Goal: Task Accomplishment & Management: Complete application form

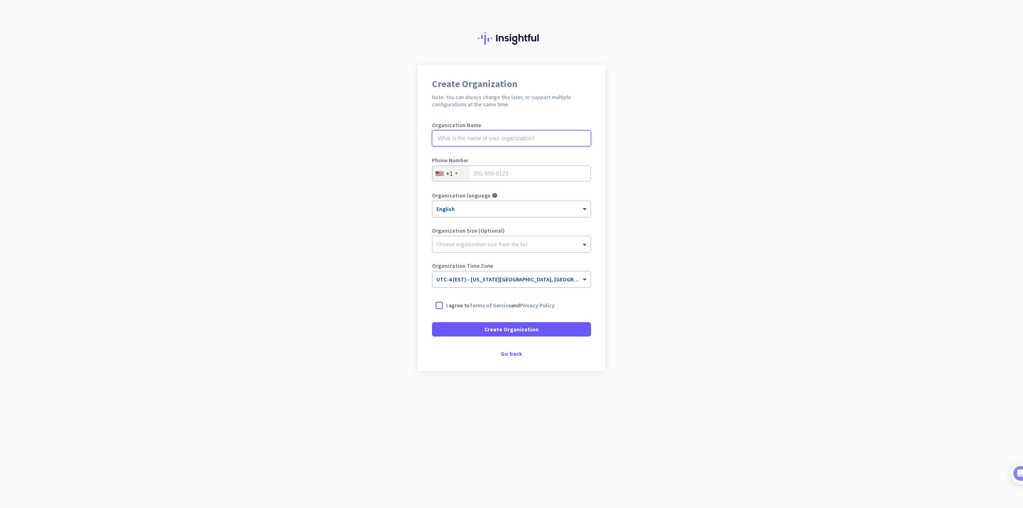
click at [488, 139] on input "text" at bounding box center [511, 138] width 159 height 16
type input "Images by Design, LLC"
type input "7577214555"
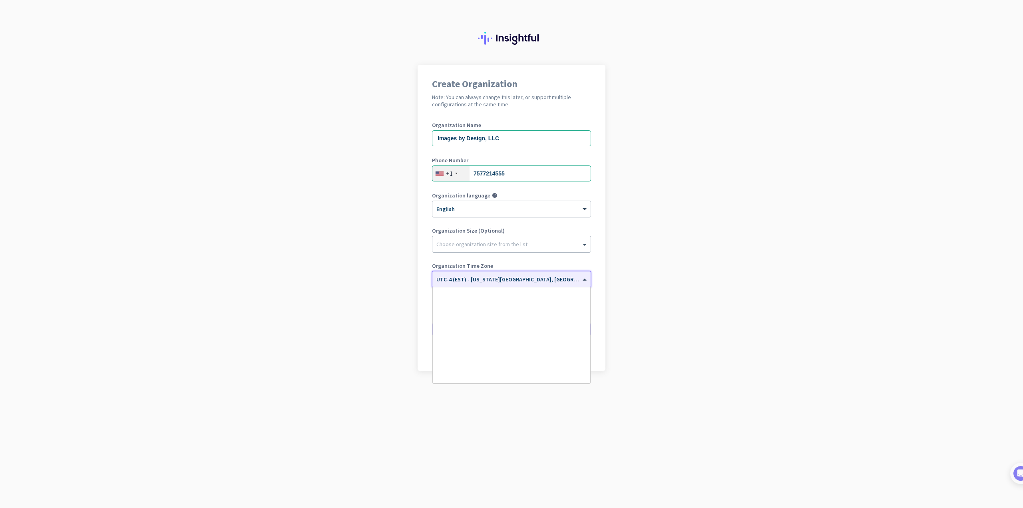
click at [482, 283] on div "× UTC-4 (EST) - [US_STATE][GEOGRAPHIC_DATA], [GEOGRAPHIC_DATA], [GEOGRAPHIC_DAT…" at bounding box center [511, 279] width 158 height 16
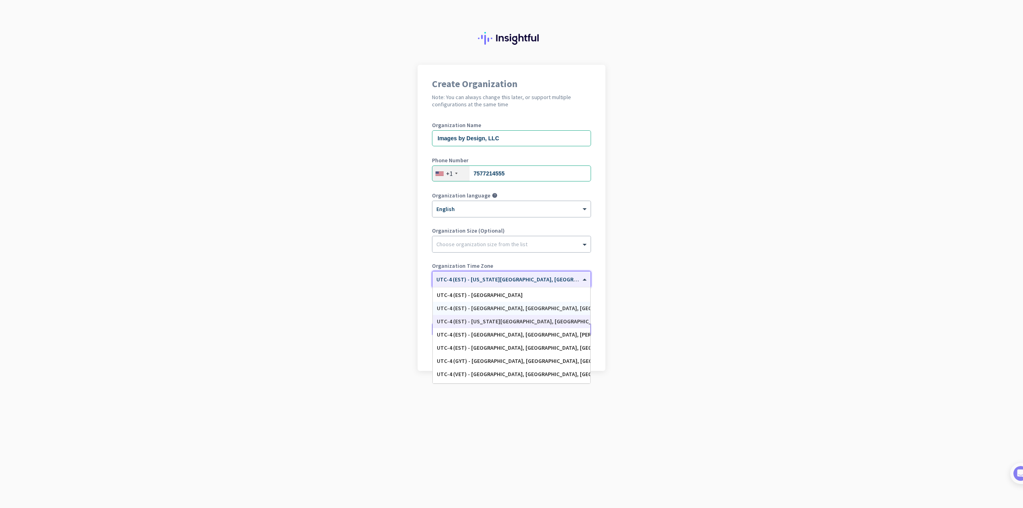
scroll to position [883, 0]
click at [485, 278] on input "text" at bounding box center [503, 277] width 134 height 6
click at [307, 281] on app-onboarding-organization "Create Organization Note: You can always change this later, or support multiple…" at bounding box center [511, 238] width 1023 height 346
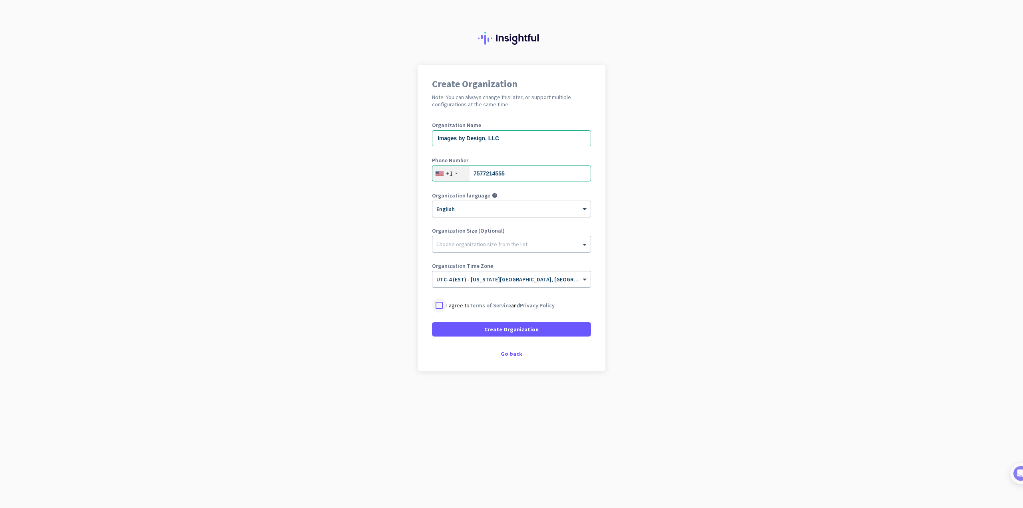
click at [440, 307] on div at bounding box center [439, 305] width 14 height 14
click at [482, 331] on span at bounding box center [511, 329] width 159 height 19
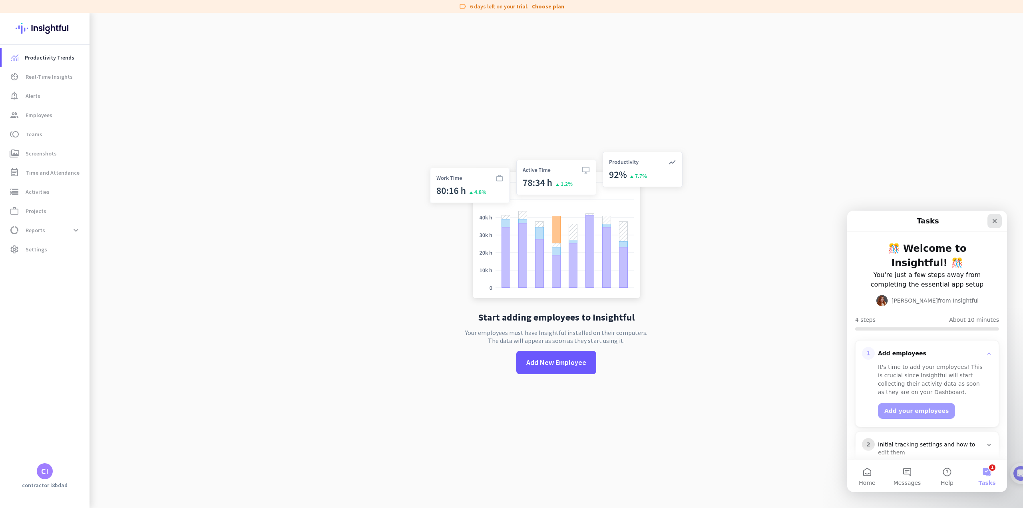
click at [993, 221] on icon "Close" at bounding box center [994, 221] width 6 height 6
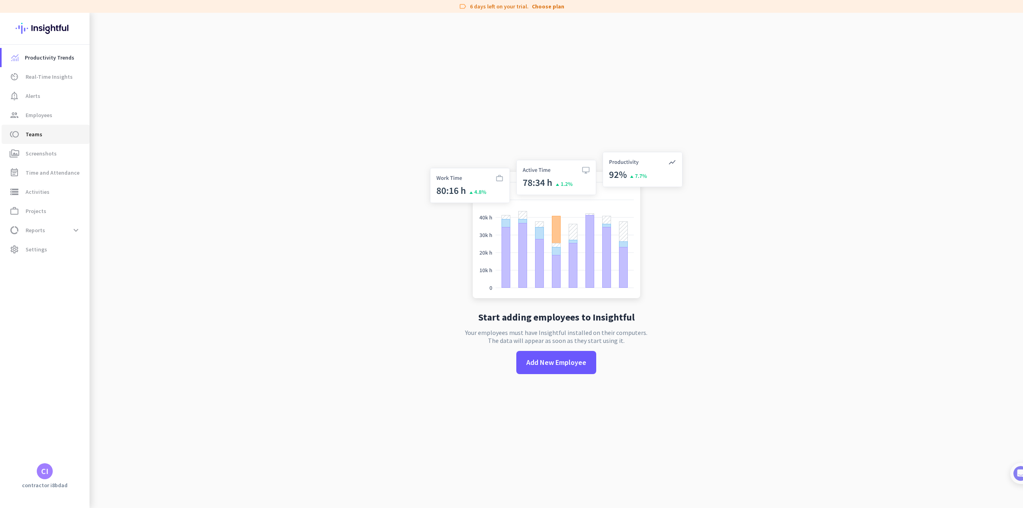
click at [44, 139] on span "toll Teams" at bounding box center [45, 134] width 75 height 10
